Goal: Task Accomplishment & Management: Complete application form

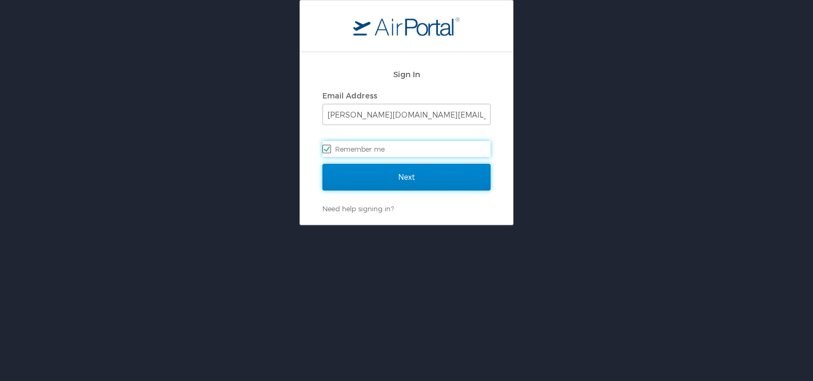
click at [392, 186] on input "Next" at bounding box center [406, 177] width 168 height 27
